Goal: Information Seeking & Learning: Learn about a topic

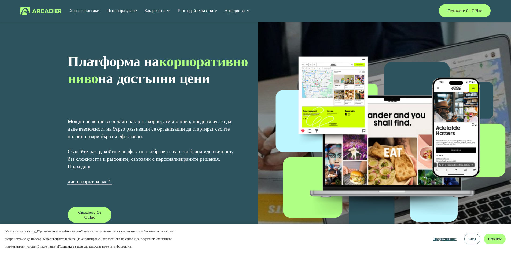
scroll to position [27, 0]
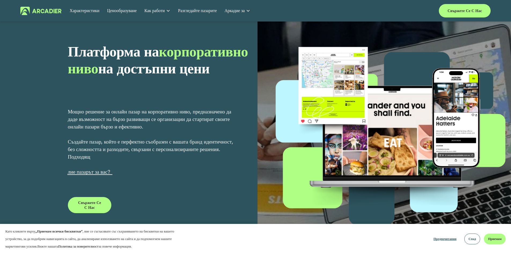
click at [97, 172] on font "е пазарът за вас?" at bounding box center [91, 171] width 37 height 7
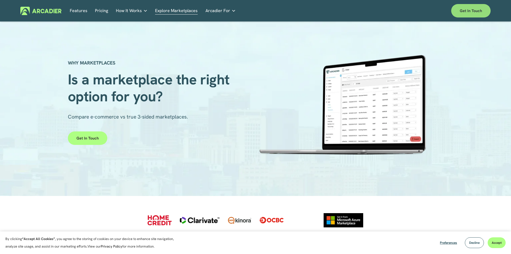
click at [458, 11] on link "Get in touch" at bounding box center [470, 10] width 39 height 13
click at [74, 11] on link "Features" at bounding box center [79, 11] width 18 height 8
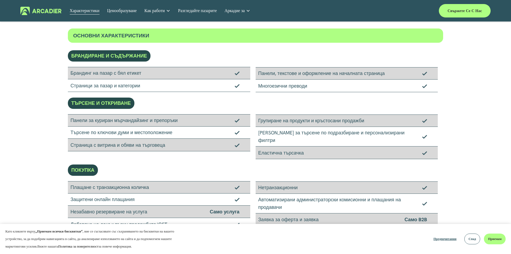
scroll to position [54, 0]
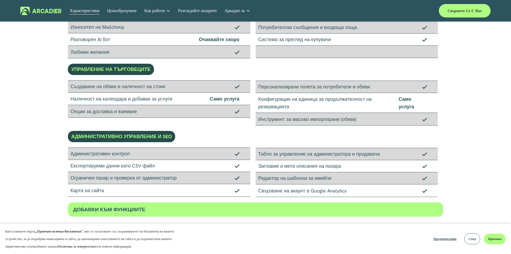
scroll to position [322, 0]
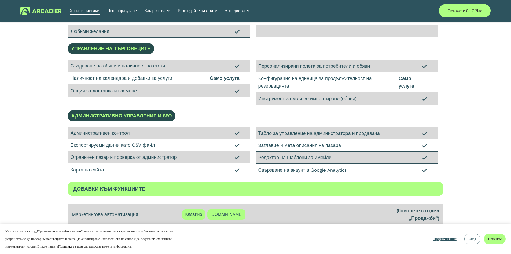
click at [474, 239] on font "Спад" at bounding box center [473, 238] width 8 height 4
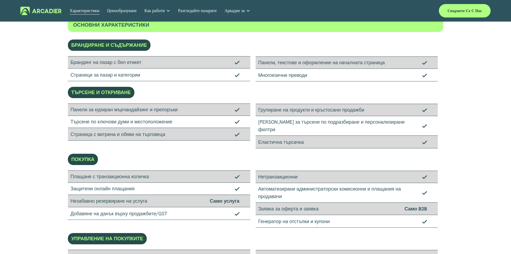
scroll to position [0, 0]
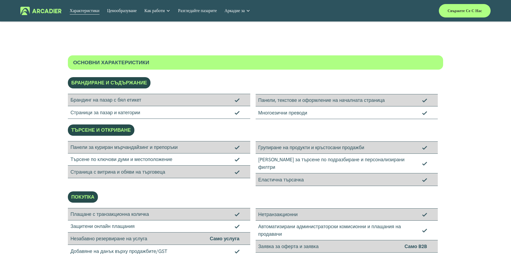
click at [127, 12] on font "Ценообразуване" at bounding box center [122, 11] width 30 height 6
